Goal: Task Accomplishment & Management: Use online tool/utility

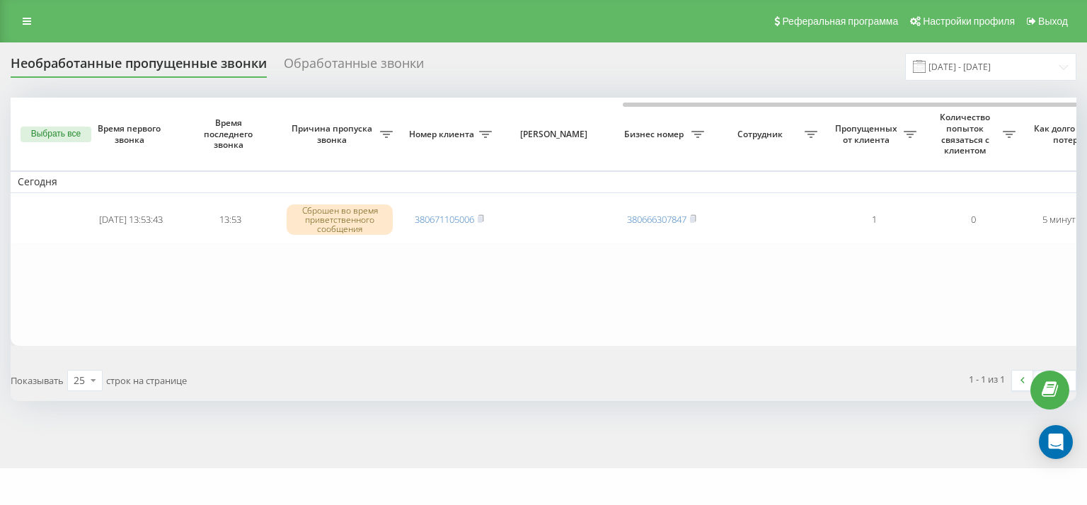
scroll to position [0, 349]
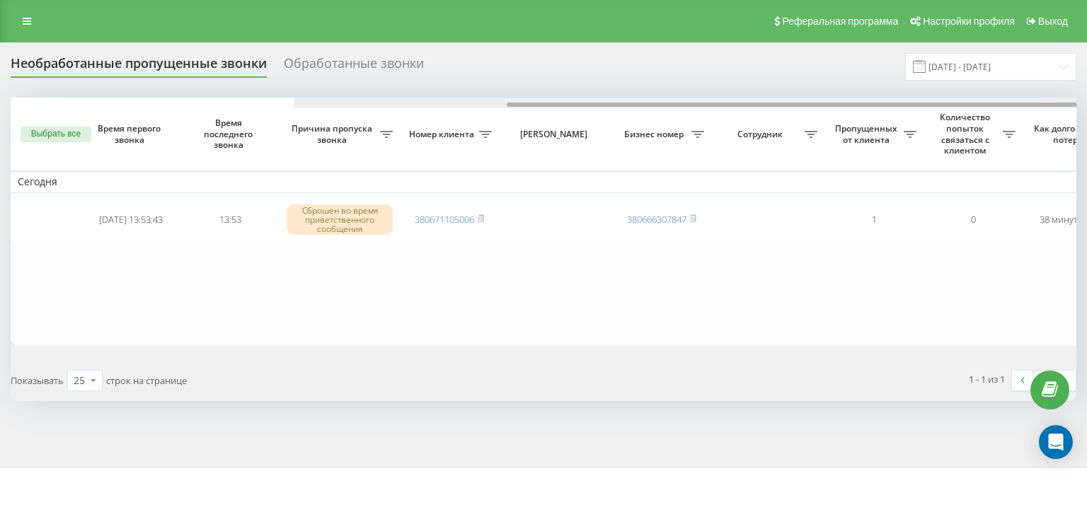
drag, startPoint x: 500, startPoint y: 104, endPoint x: 244, endPoint y: 99, distance: 256.3
click at [247, 96] on div "Необработанные пропущенные звонки Обработанные звонки [DATE] - [DATE] Выбрать в…" at bounding box center [544, 227] width 1066 height 348
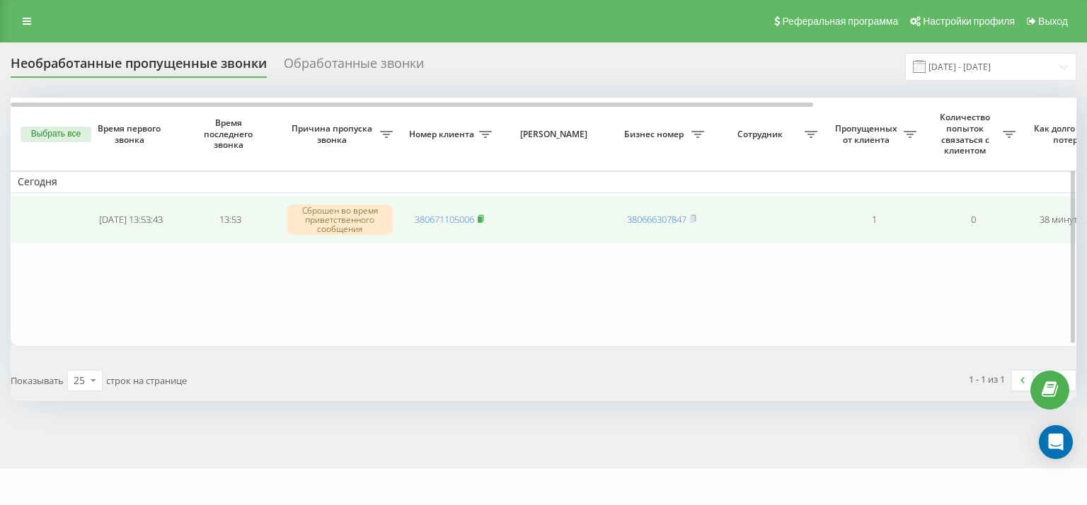
click at [484, 218] on icon at bounding box center [481, 218] width 6 height 8
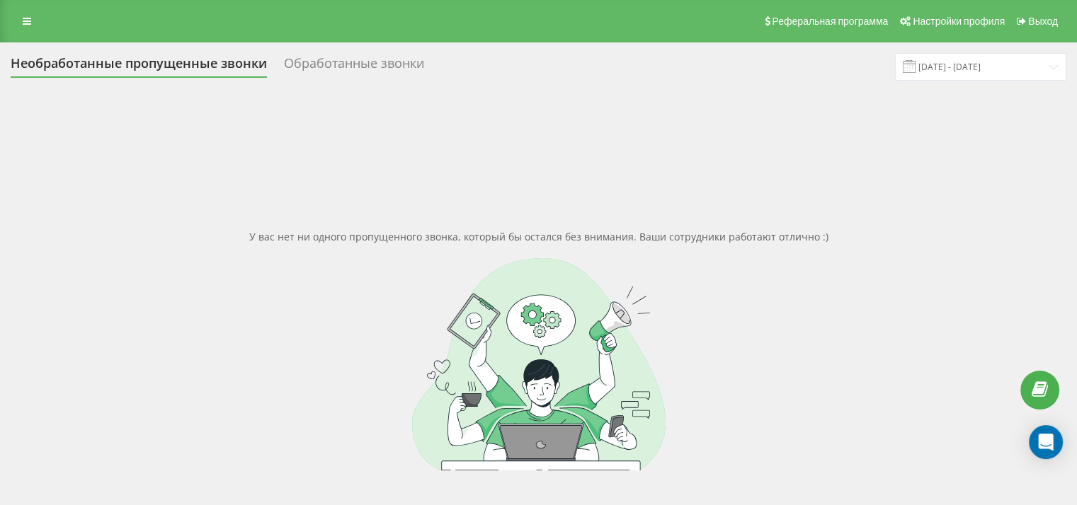
click at [139, 297] on div at bounding box center [538, 364] width 1055 height 212
click at [26, 15] on link at bounding box center [26, 21] width 25 height 20
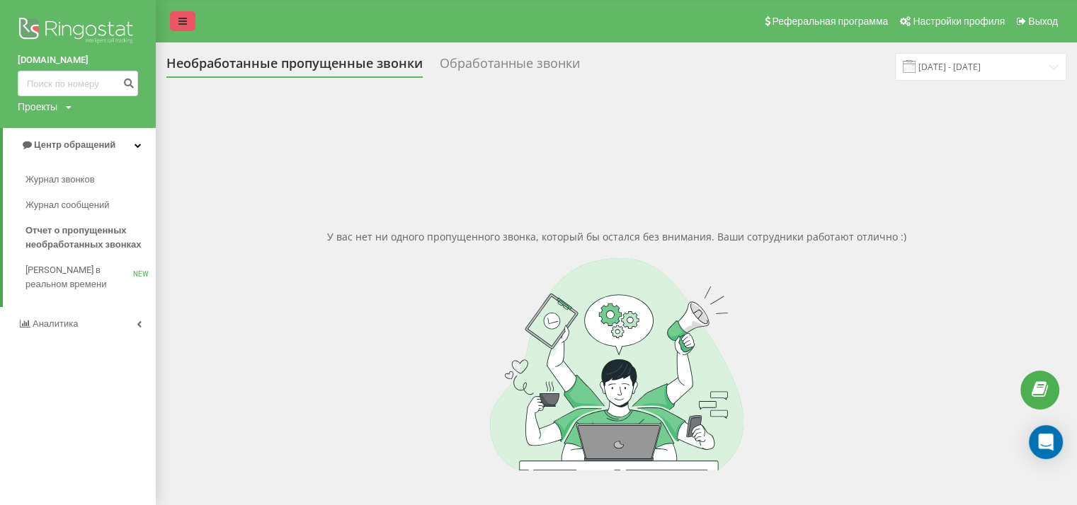
click at [189, 25] on link at bounding box center [182, 21] width 25 height 20
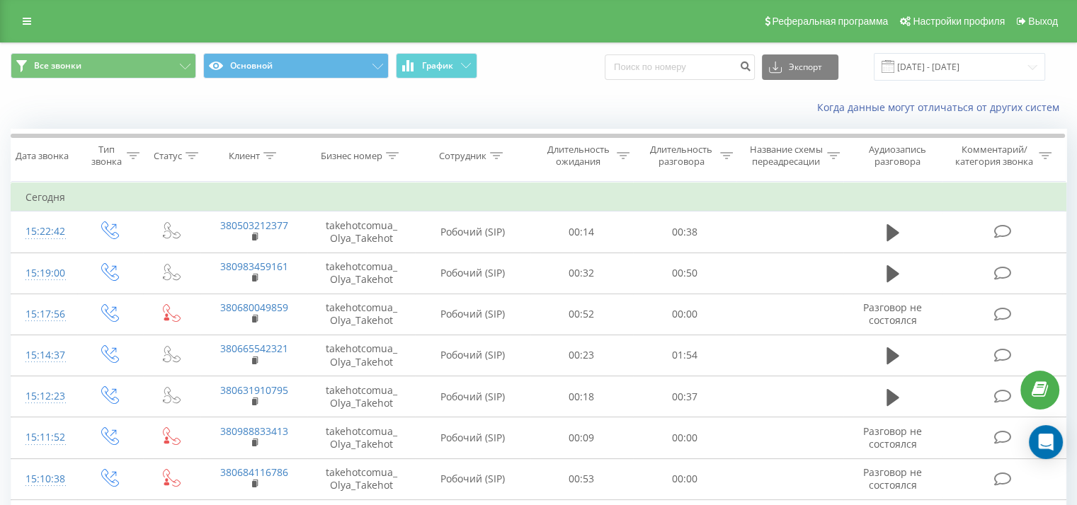
click at [592, 88] on div "Все звонки Основной График Экспорт .csv .xls .xlsx [DATE] - [DATE]" at bounding box center [538, 66] width 1075 height 47
click at [958, 55] on input "[DATE] - [DATE]" at bounding box center [959, 67] width 171 height 28
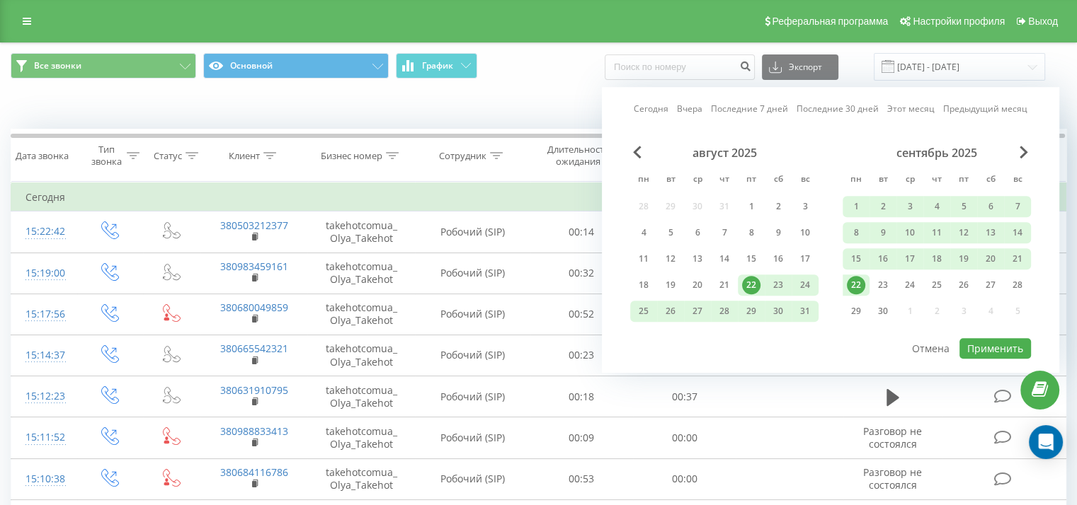
click at [850, 285] on div "22" at bounding box center [856, 285] width 18 height 18
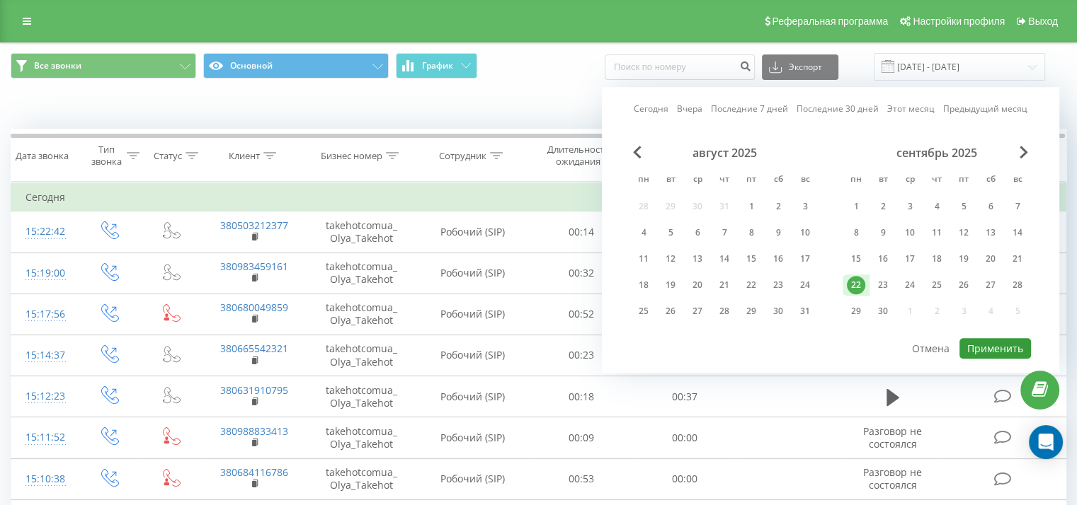
click at [1000, 345] on button "Применить" at bounding box center [994, 348] width 71 height 21
type input "22.09.2025 - 22.09.2025"
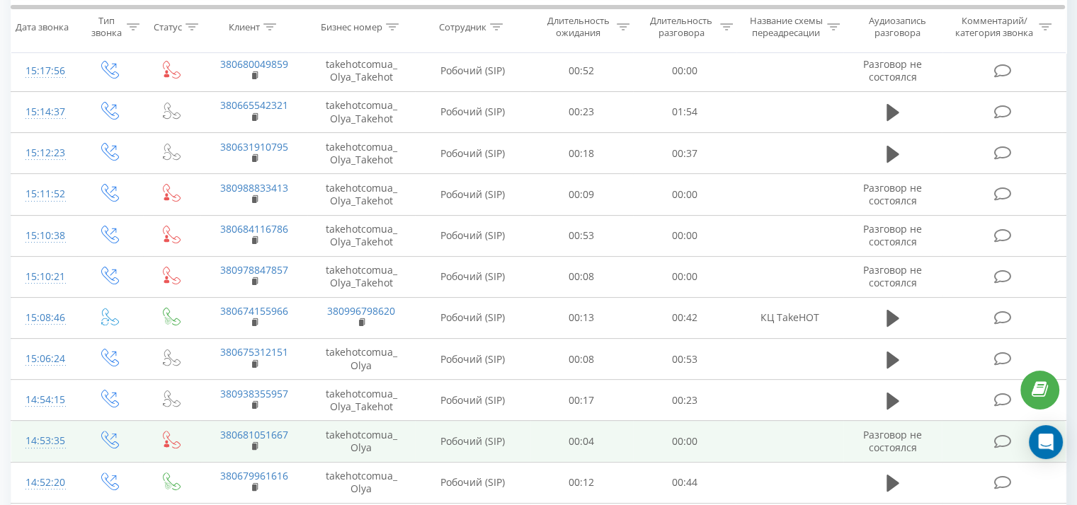
scroll to position [219, 0]
